Goal: Task Accomplishment & Management: Use online tool/utility

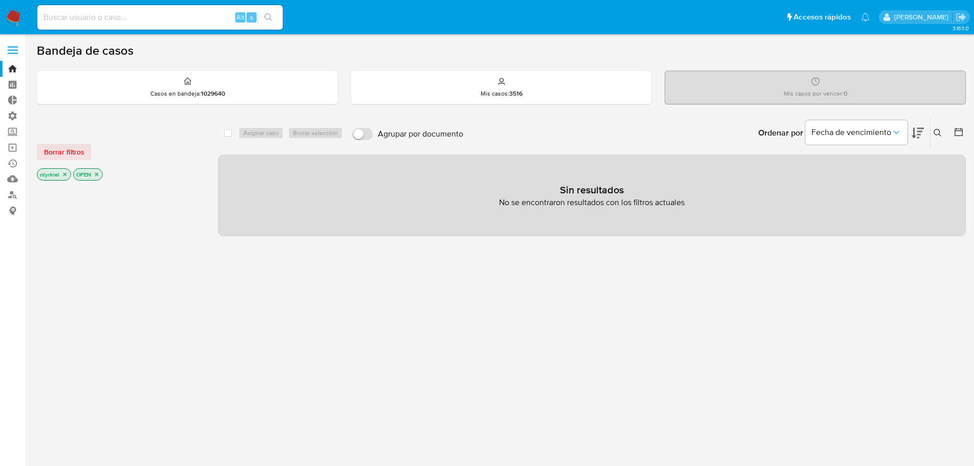
click at [129, 19] on input at bounding box center [159, 17] width 245 height 13
paste input "WKwu4f8zGFEWpWTrXvbOusM0"
type input "WKwu4f8zGFEWpWTrXvbOusM0"
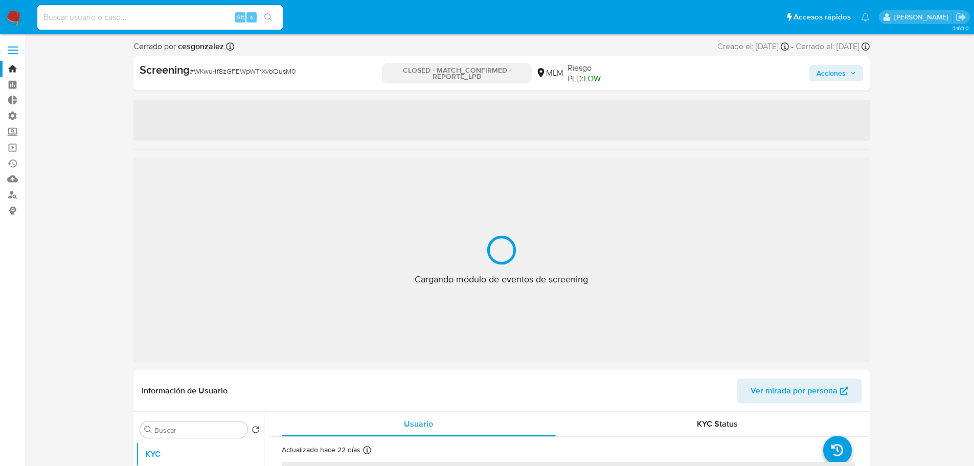
select select "10"
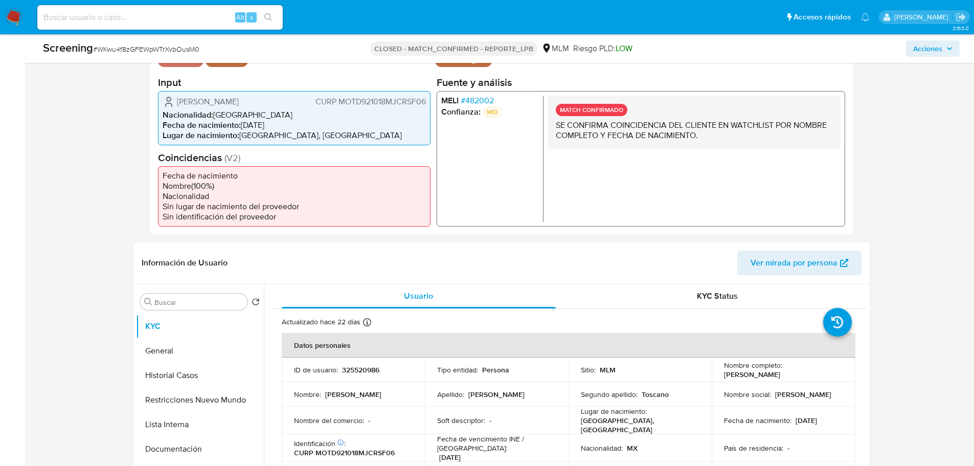
scroll to position [358, 0]
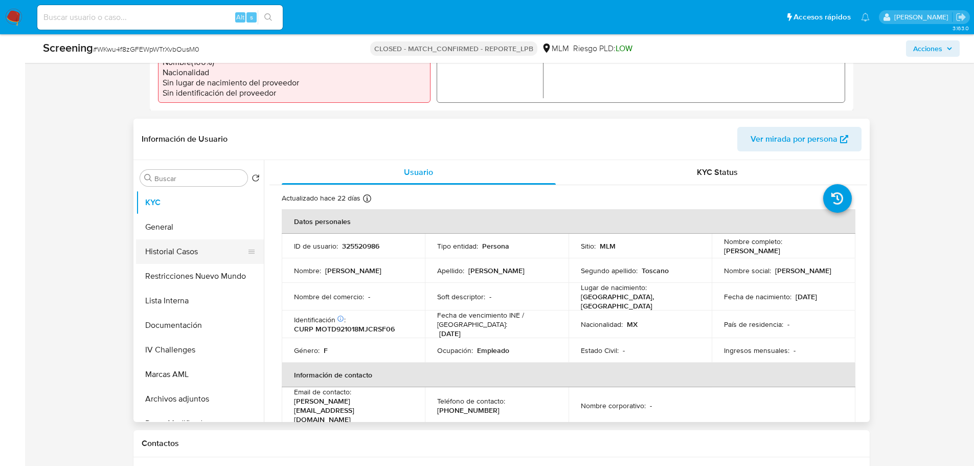
click at [151, 253] on button "Historial Casos" at bounding box center [196, 251] width 120 height 25
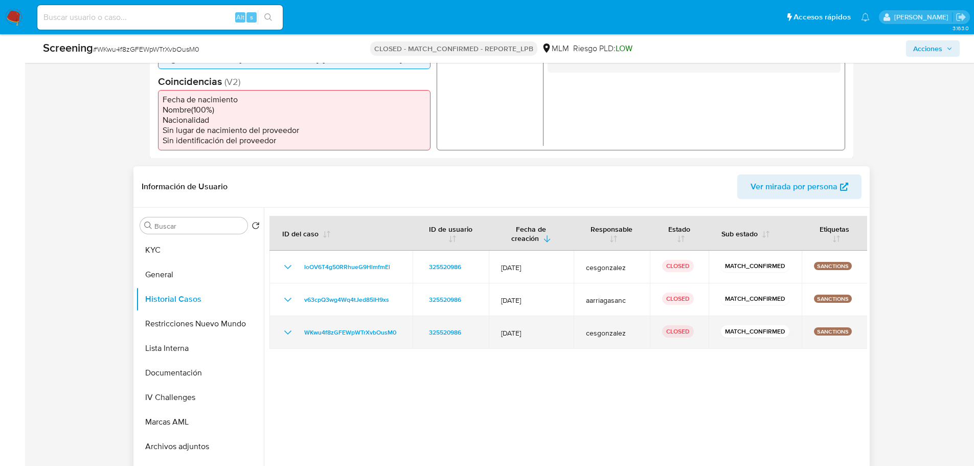
scroll to position [256, 0]
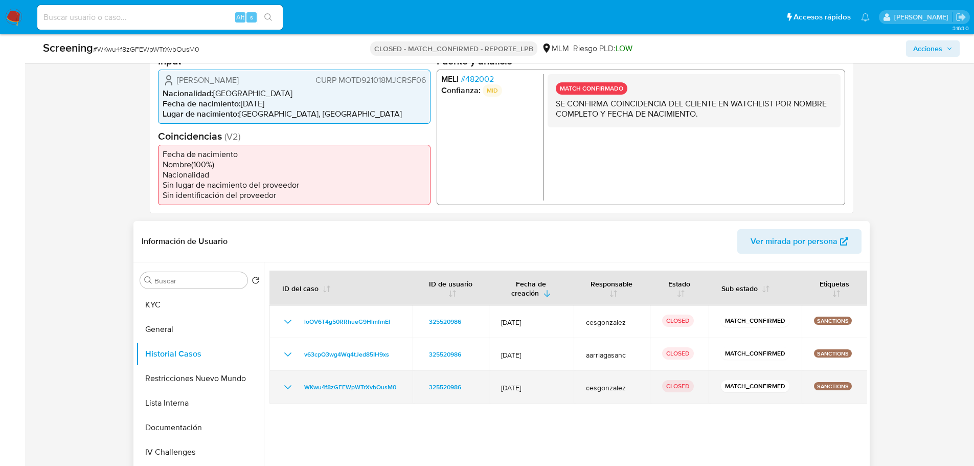
drag, startPoint x: 570, startPoint y: 387, endPoint x: 523, endPoint y: 384, distance: 46.6
click at [523, 384] on td "24/Feb/2025" at bounding box center [531, 387] width 85 height 33
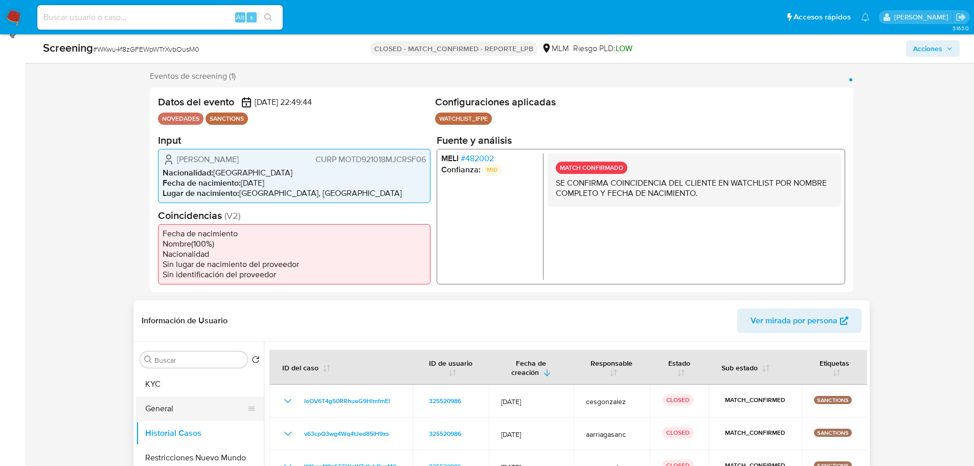
scroll to position [307, 0]
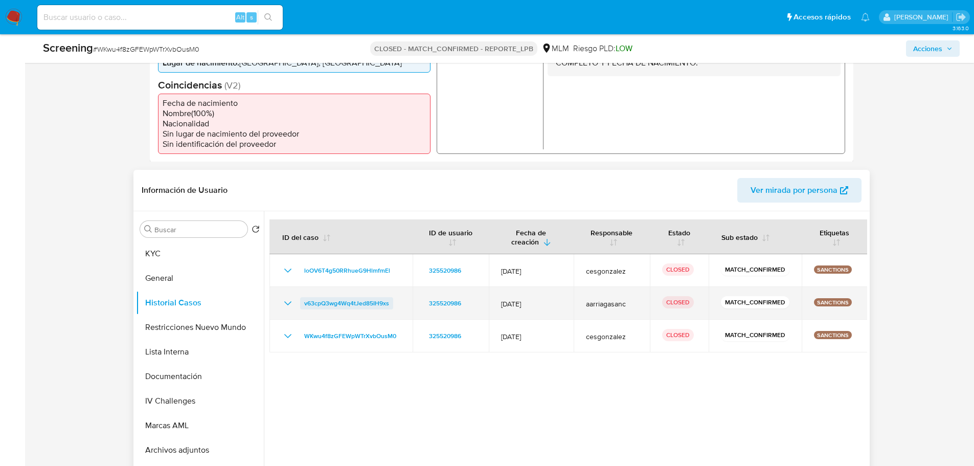
click at [362, 302] on span "v63cpQ3wg4Wq4tJed85IH9xs" at bounding box center [346, 303] width 85 height 12
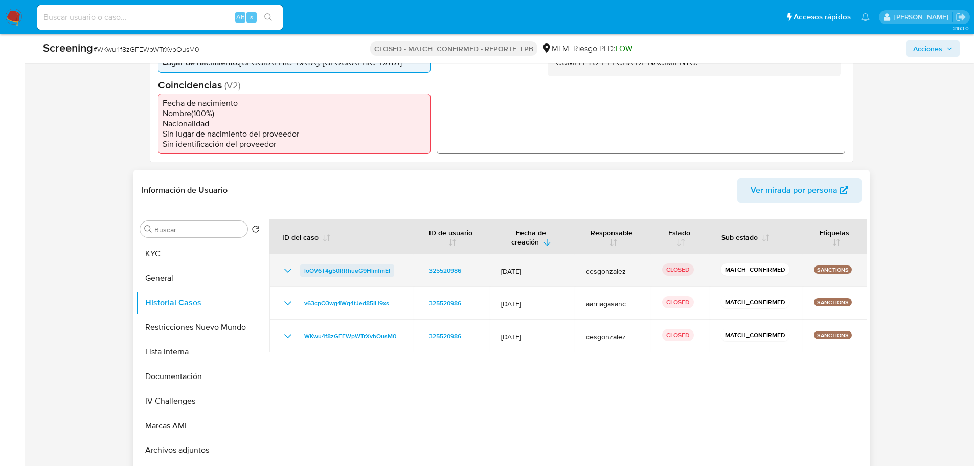
click at [375, 268] on span "loOV6T4g50RRhueG9HlmfmEl" at bounding box center [347, 270] width 86 height 12
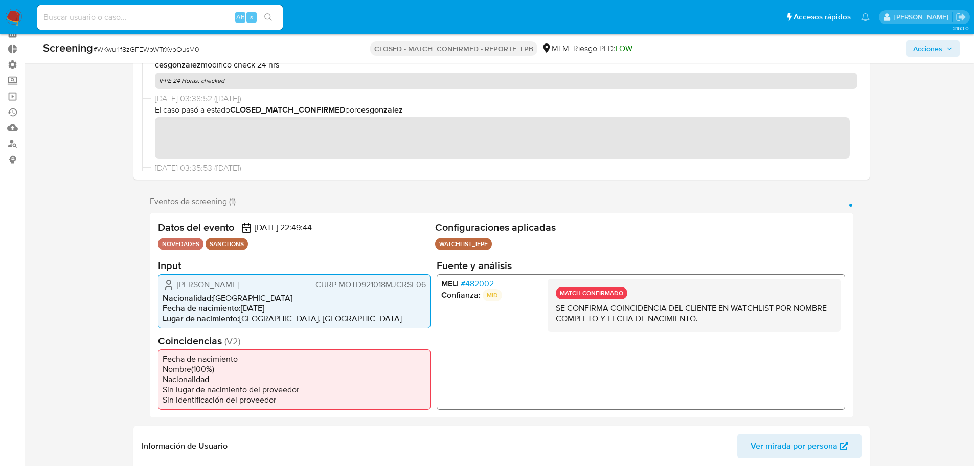
scroll to position [0, 0]
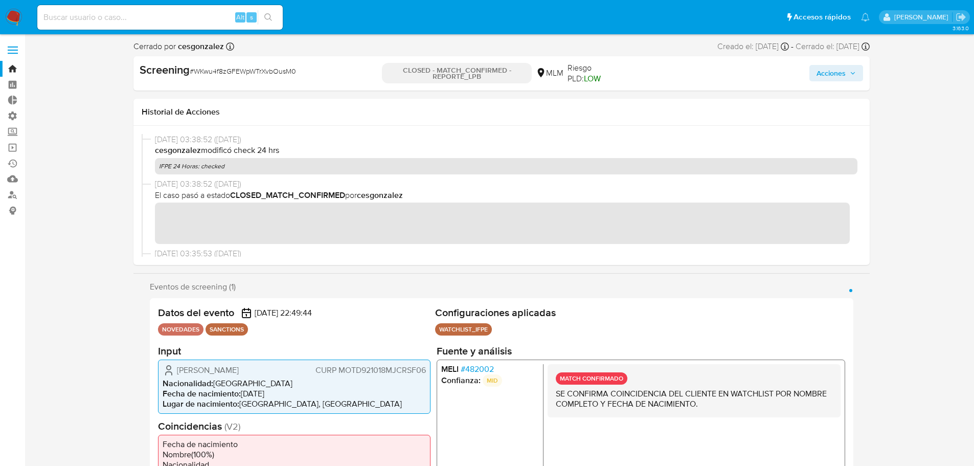
click at [154, 14] on input at bounding box center [159, 17] width 245 height 13
paste input "bn7CXG0E5zeYXZ23eAHqma8E"
type input "bn7CXG0E5zeYXZ23eAHqma8E"
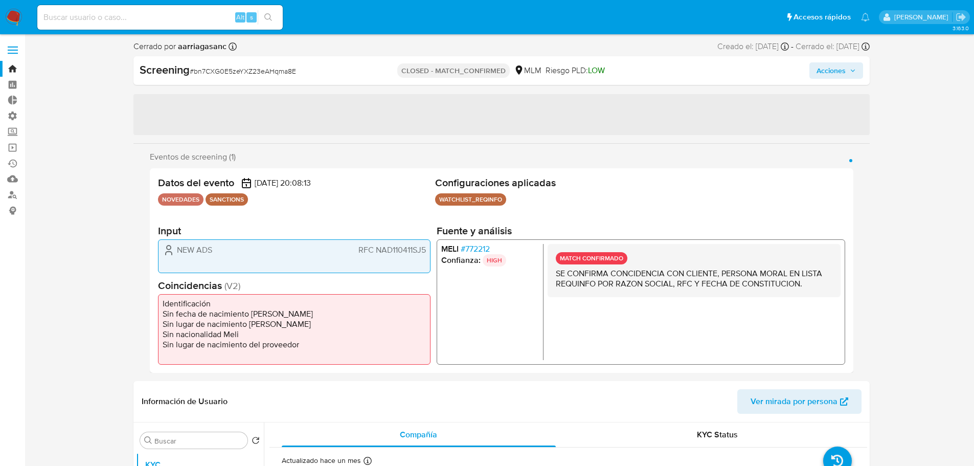
select select "10"
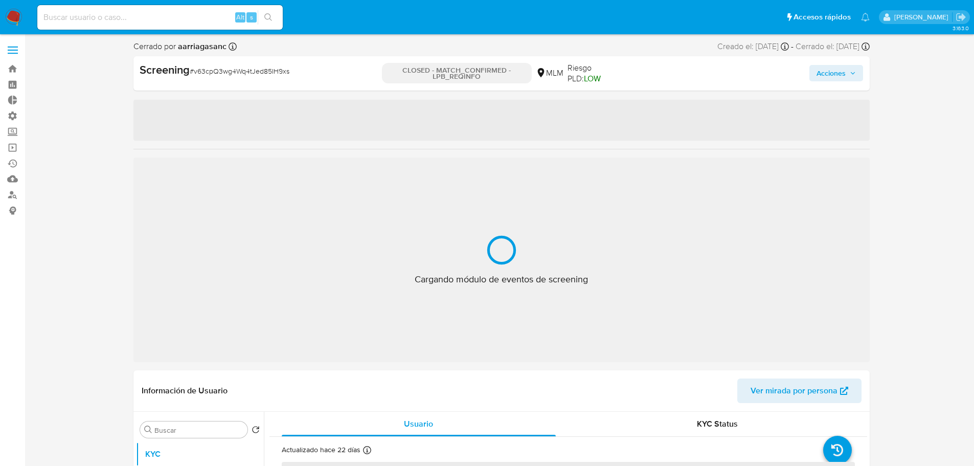
select select "10"
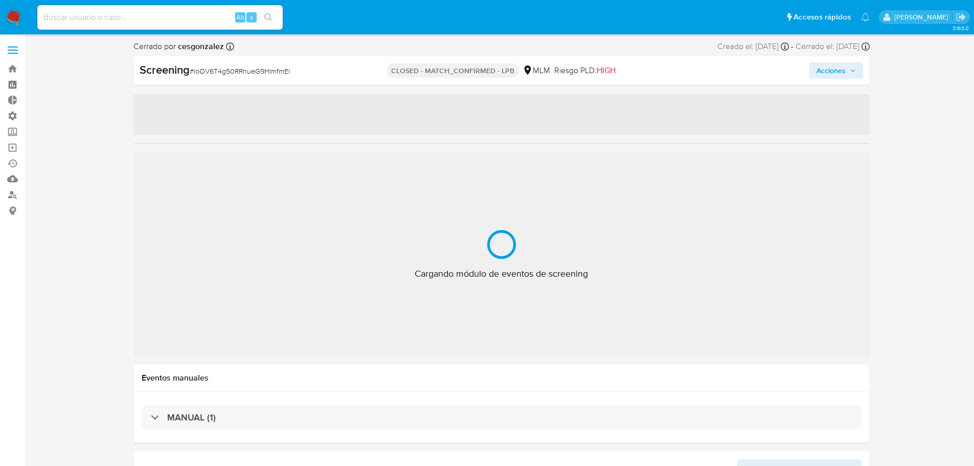
select select "10"
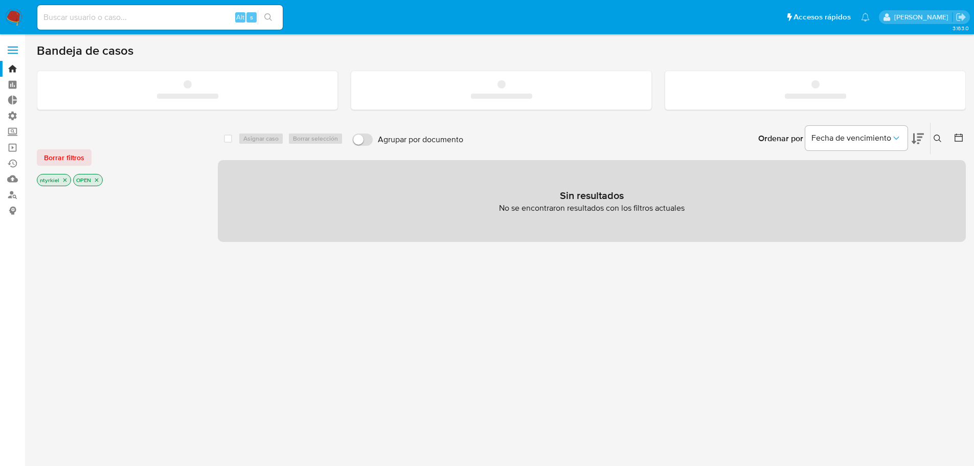
click at [126, 19] on input at bounding box center [159, 17] width 245 height 13
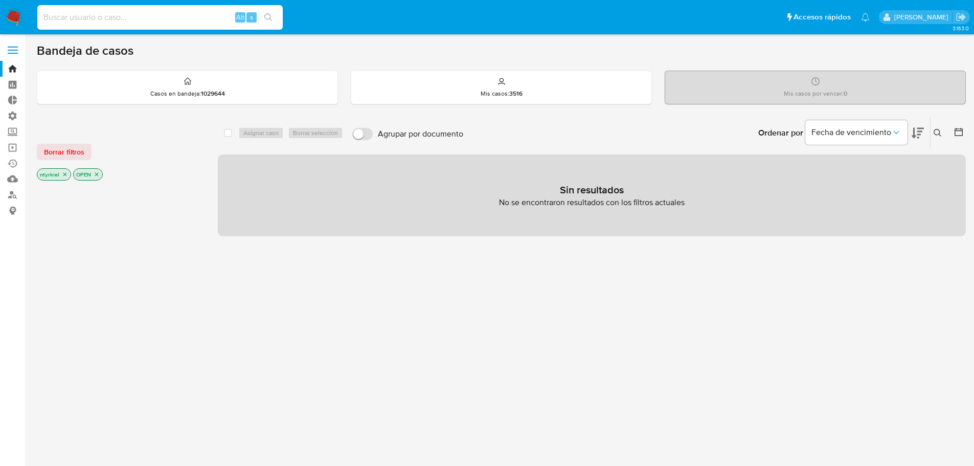
paste input "mKHm4dwpEVhYdYh0WYYRWgGr"
type input "mKHm4dwpEVhYdYh0WYYRWgGr"
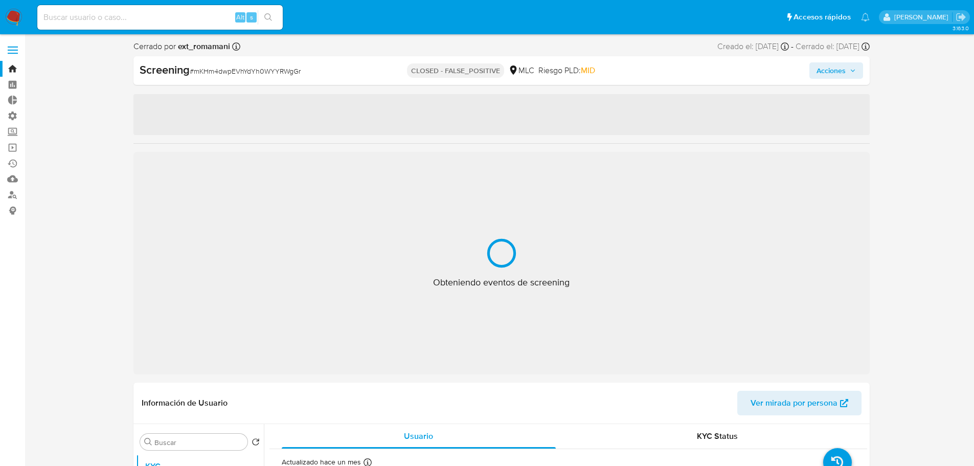
select select "10"
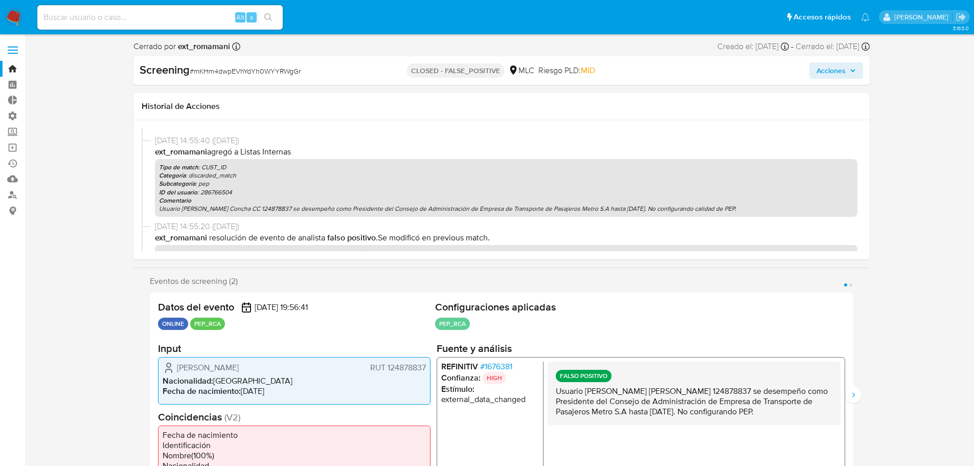
scroll to position [477, 0]
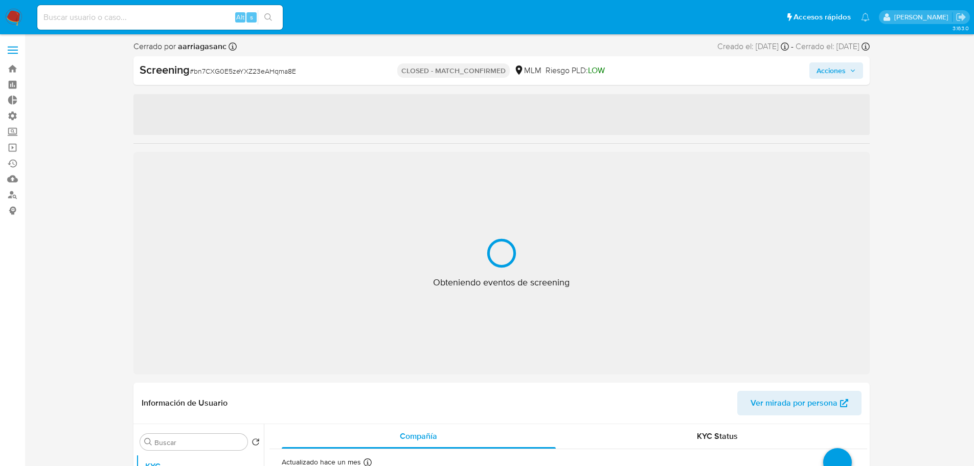
select select "10"
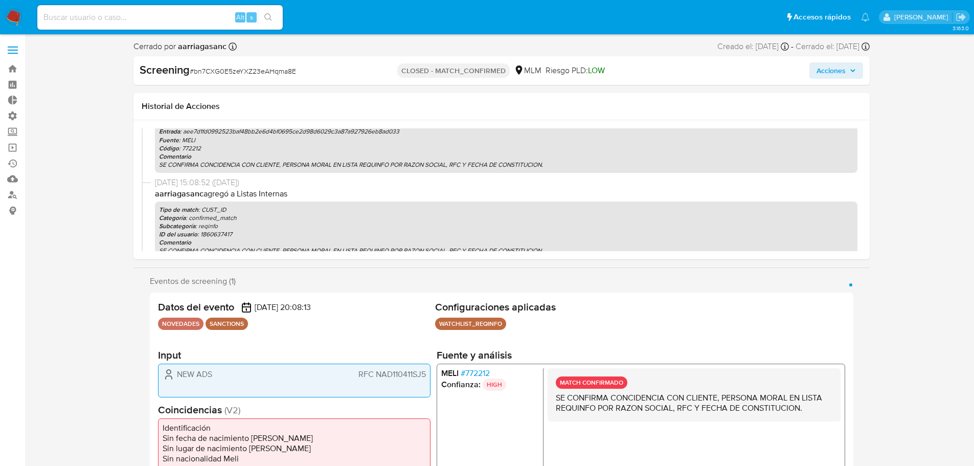
scroll to position [230, 0]
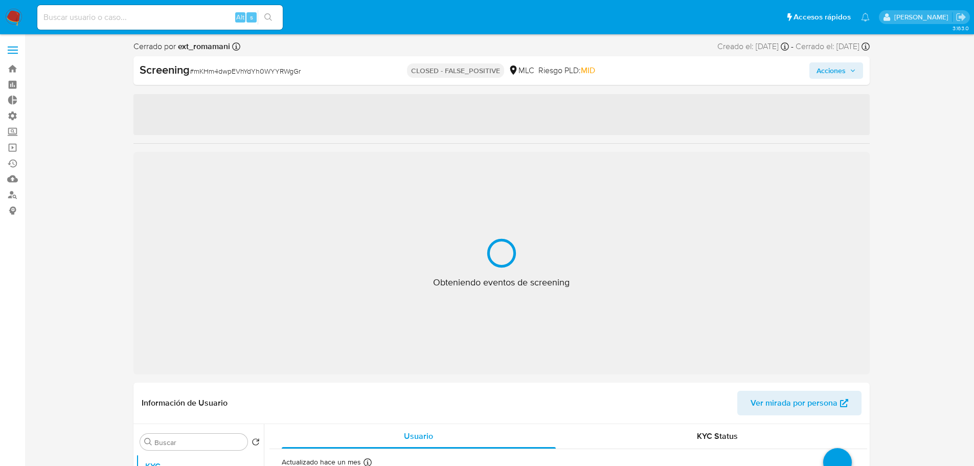
select select "10"
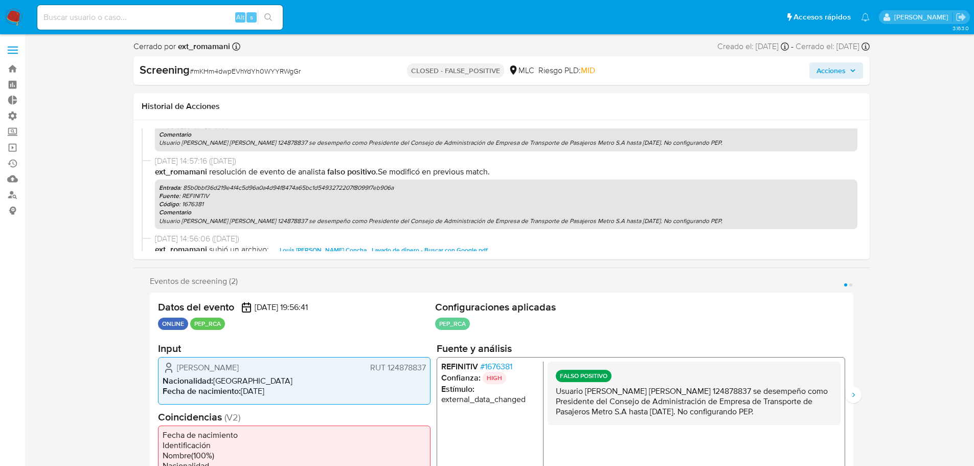
scroll to position [120, 0]
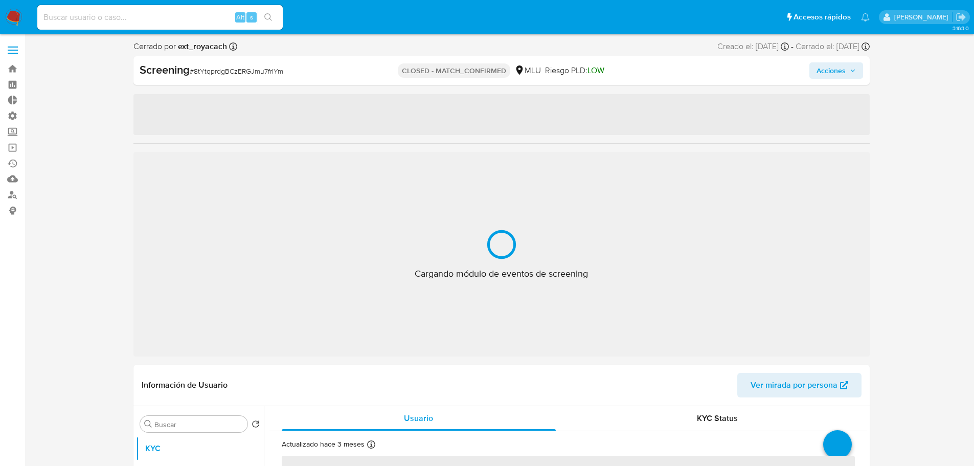
select select "10"
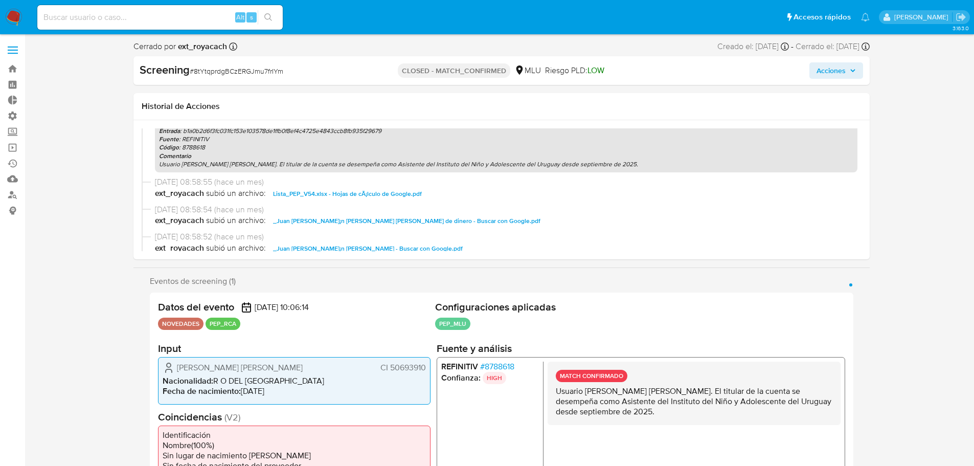
scroll to position [170, 0]
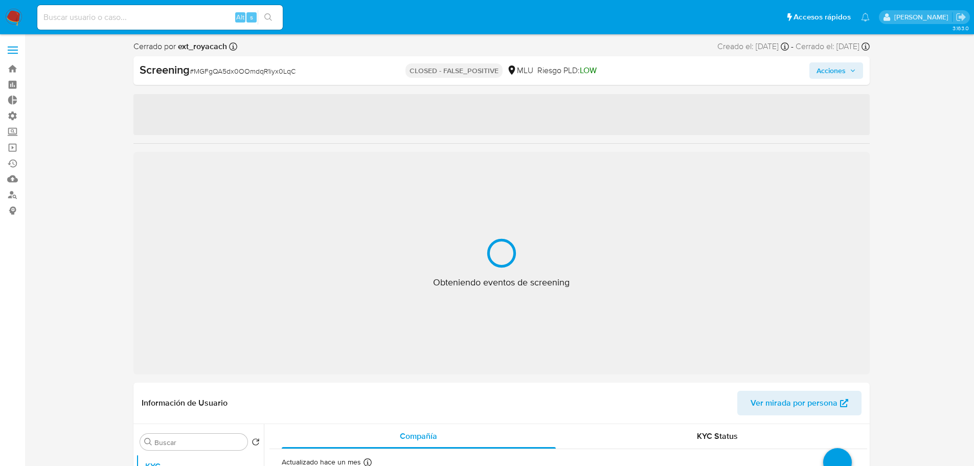
select select "10"
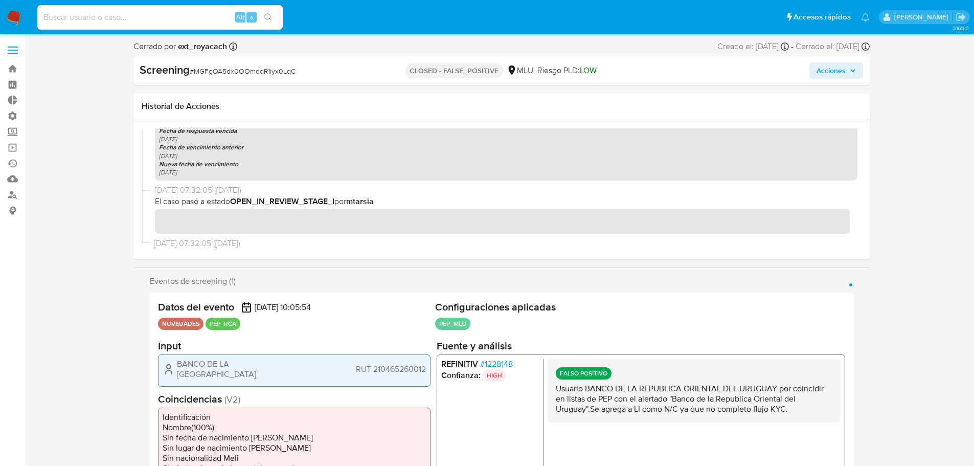
scroll to position [567, 0]
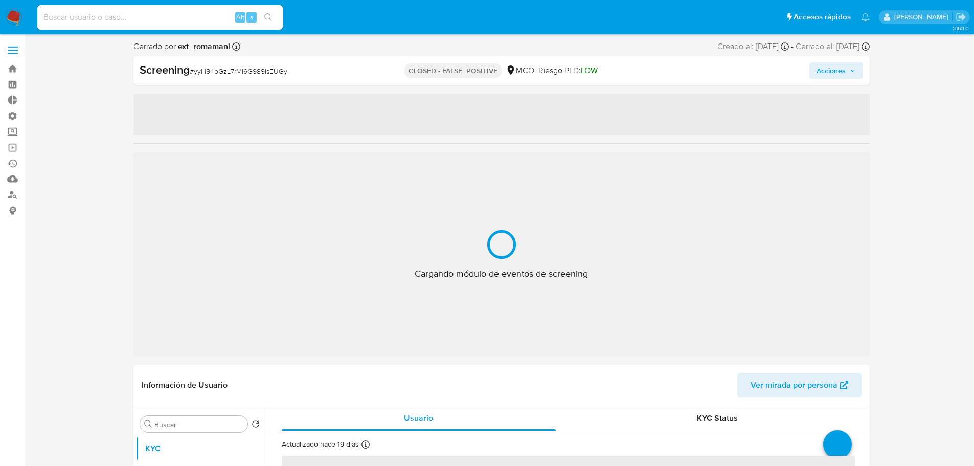
select select "10"
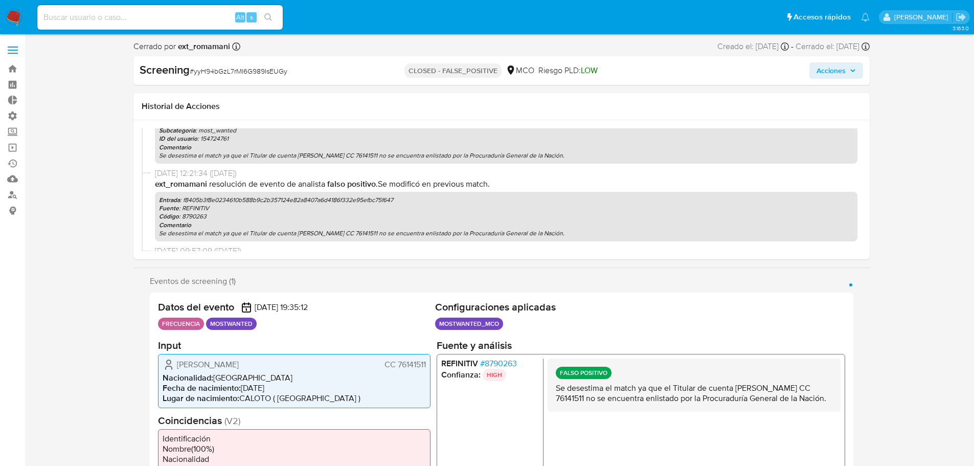
scroll to position [266, 0]
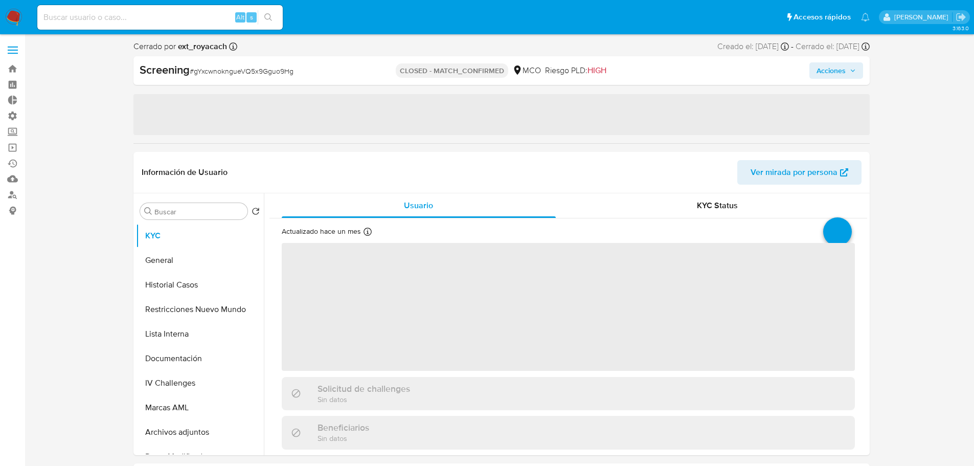
select select "10"
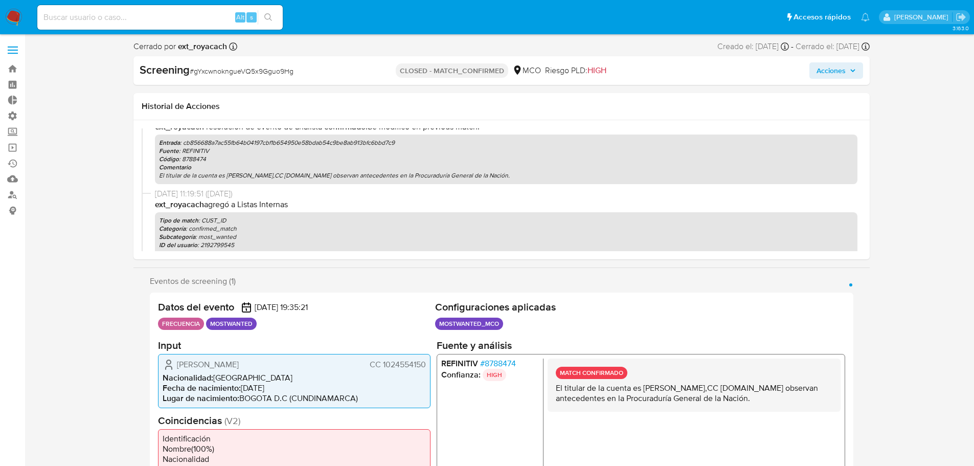
scroll to position [83, 0]
